Goal: Check status: Check status

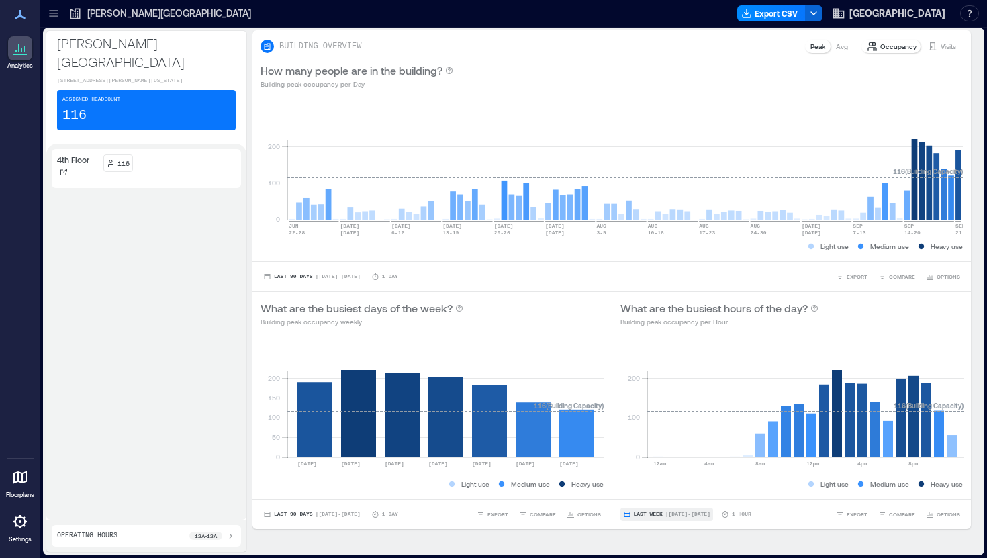
click at [659, 514] on span "Last Week" at bounding box center [648, 514] width 29 height 0
click at [652, 492] on span "Custom" at bounding box center [647, 489] width 29 height 9
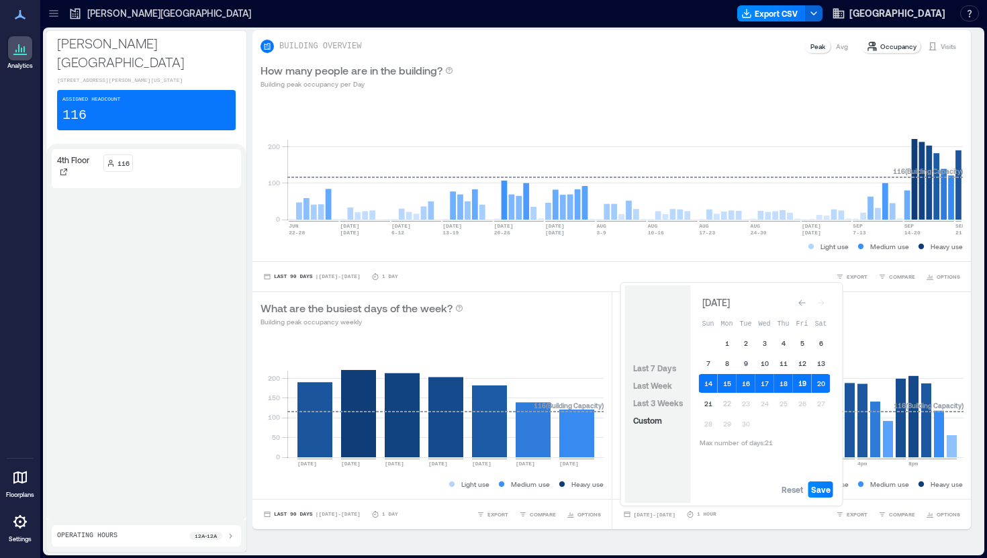
click at [807, 383] on button "19" at bounding box center [802, 383] width 19 height 19
click at [706, 404] on button "21" at bounding box center [708, 403] width 19 height 19
click at [829, 388] on button "20" at bounding box center [821, 383] width 19 height 19
click at [818, 383] on button "20" at bounding box center [821, 383] width 19 height 19
click at [706, 409] on button "21" at bounding box center [708, 403] width 19 height 19
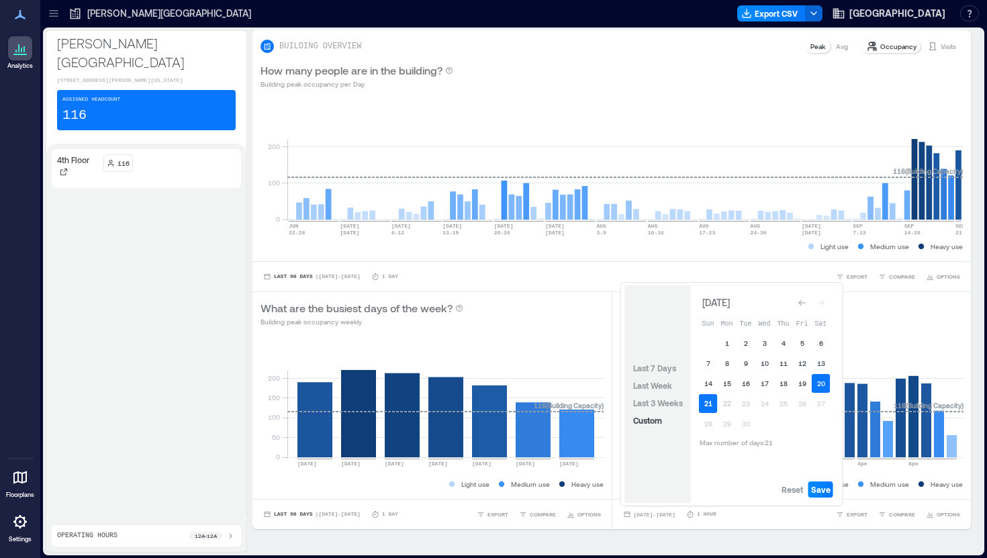
click at [708, 406] on button "21" at bounding box center [708, 403] width 19 height 19
click at [825, 487] on span "Save" at bounding box center [820, 489] width 19 height 11
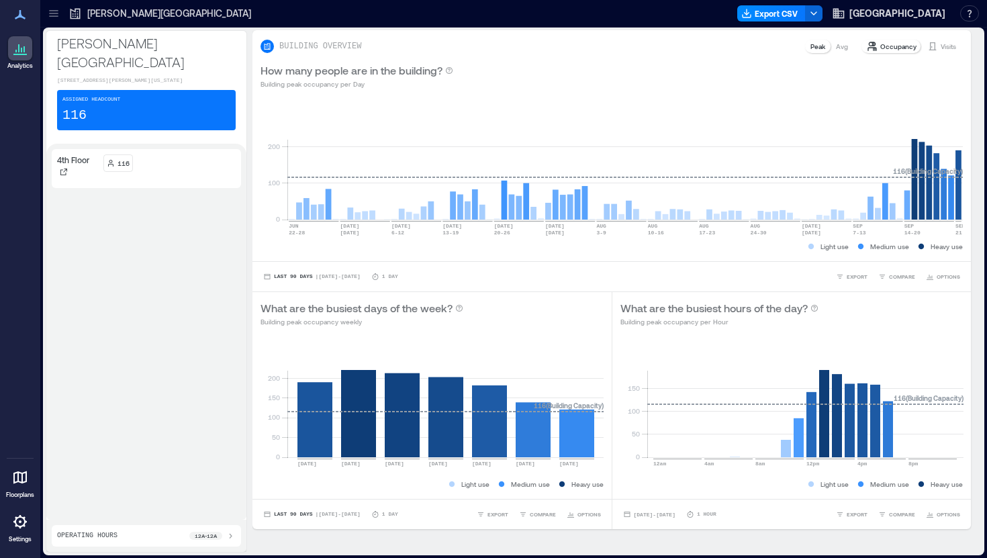
click at [184, 248] on div "4th Floor 116" at bounding box center [146, 331] width 189 height 365
